Goal: Task Accomplishment & Management: Use online tool/utility

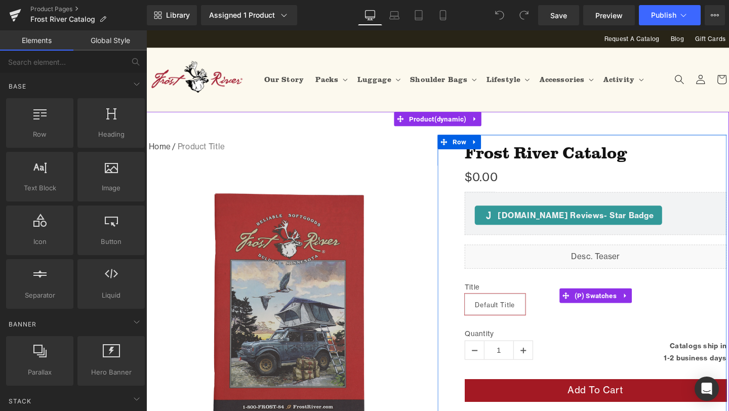
click at [699, 295] on div "Title Default Title" at bounding box center [618, 309] width 275 height 56
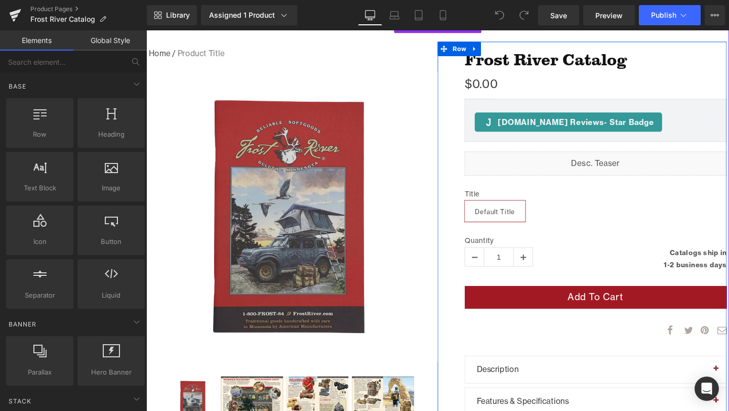
scroll to position [99, 0]
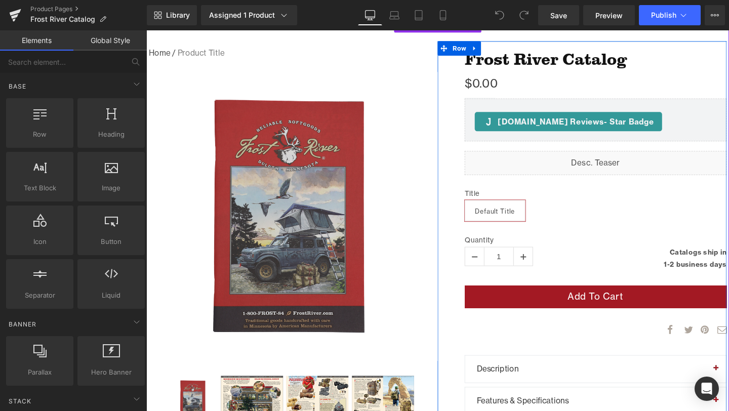
click at [720, 262] on div "no-track-quantity Catalogs ship in 1-2 business days (P) Stock Counter" at bounding box center [687, 269] width 138 height 28
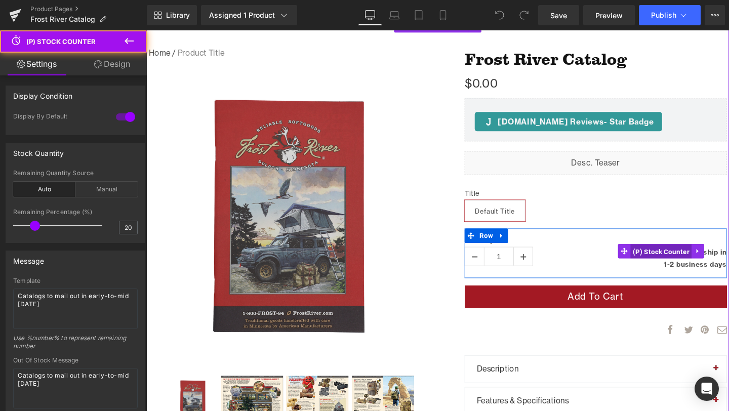
click at [689, 261] on span "(P) Stock Counter" at bounding box center [687, 262] width 64 height 15
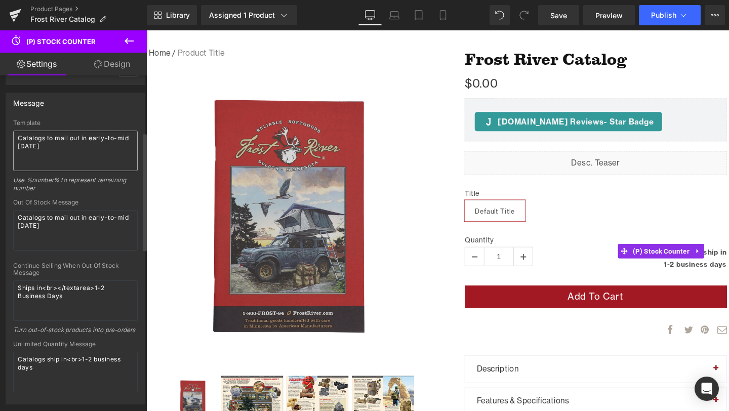
scroll to position [163, 0]
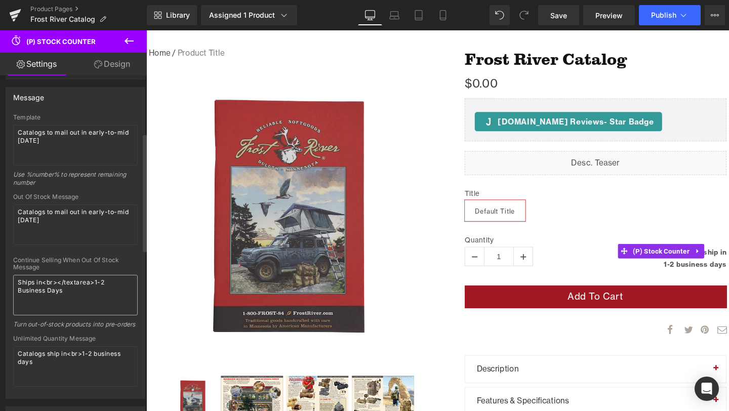
click at [97, 282] on textarea "Ships in<br></textarea>1-2 Business Days" at bounding box center [75, 295] width 124 height 40
click at [108, 280] on textarea "Ships in<br></textarea>3-2 Business Days" at bounding box center [75, 295] width 124 height 40
type textarea "Ships in<br></textarea>3-5 Business Days"
click at [85, 362] on textarea "Catalogs ship in<br>1-2 business days" at bounding box center [75, 366] width 124 height 40
click at [92, 364] on textarea "Catalogs ship in<br>3-2 business days" at bounding box center [75, 366] width 124 height 40
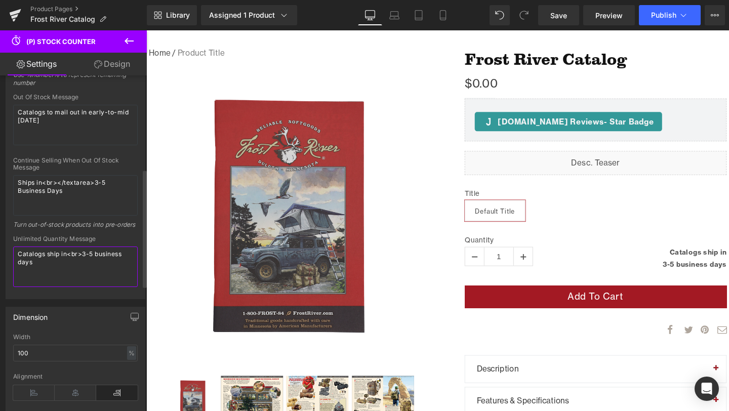
scroll to position [268, 0]
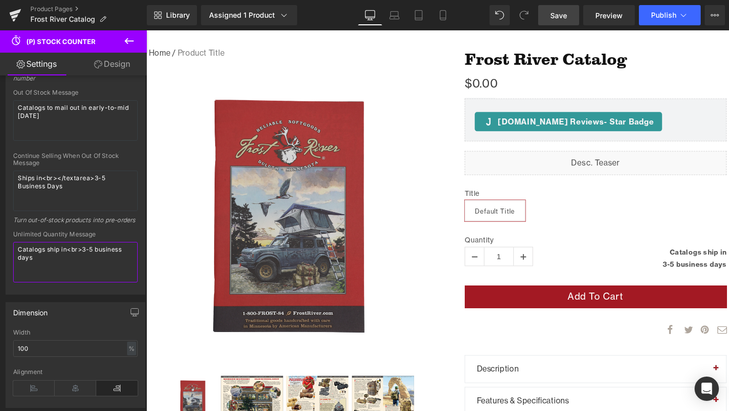
type textarea "Catalogs ship in<br>3-5 business days"
click at [557, 9] on link "Save" at bounding box center [558, 15] width 41 height 20
click at [676, 18] on button "Publish" at bounding box center [670, 15] width 62 height 20
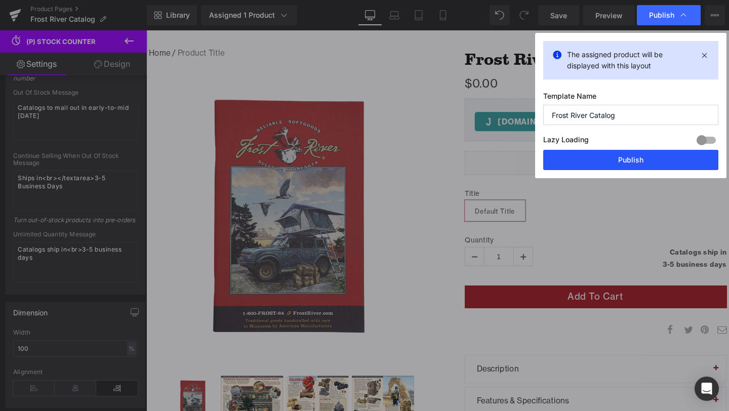
click at [644, 156] on button "Publish" at bounding box center [630, 160] width 175 height 20
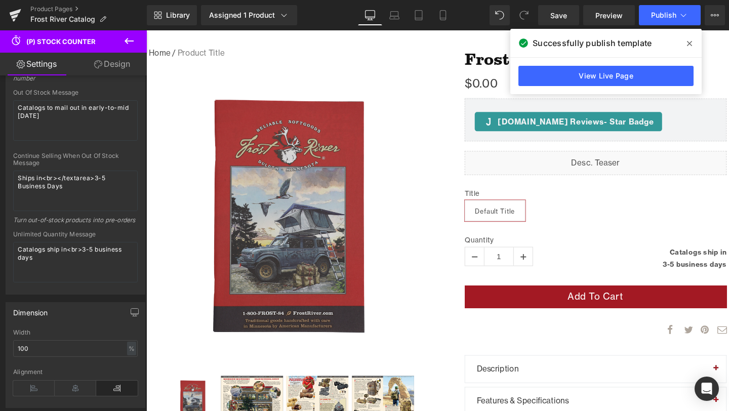
click at [321, 16] on div "Assigned 1 Product Product Preview Frost River Catalog Manage assigned products" at bounding box center [260, 15] width 127 height 20
click at [686, 41] on span at bounding box center [689, 43] width 16 height 16
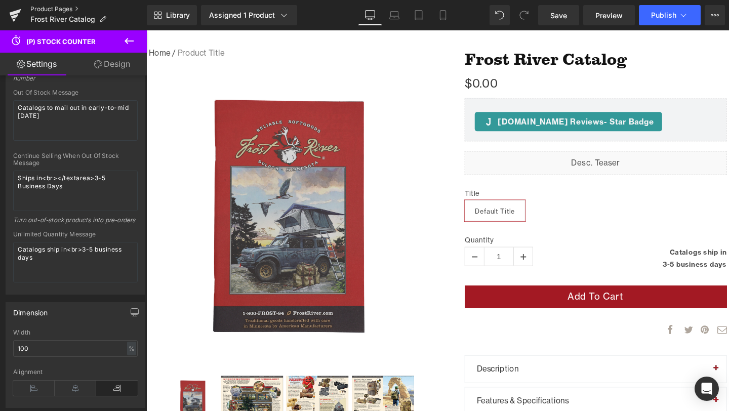
click at [61, 6] on link "Product Pages" at bounding box center [88, 9] width 116 height 8
